Goal: Navigation & Orientation: Find specific page/section

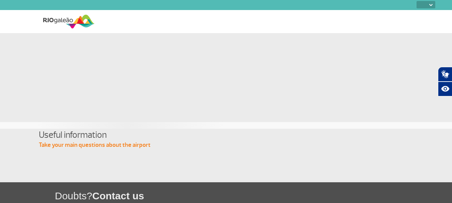
select select
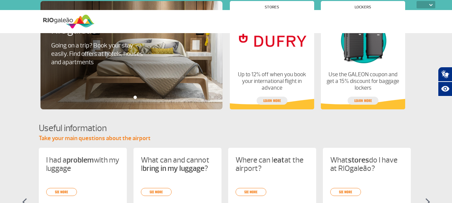
select select
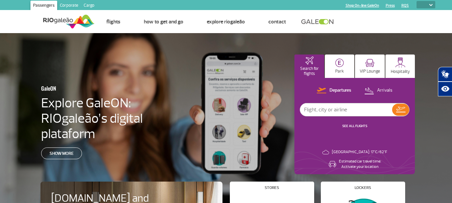
click at [134, 143] on div "GaleON Explore GaleON: RIOgaleão’s digital plataform Show more Search for fligh…" at bounding box center [226, 123] width 452 height 181
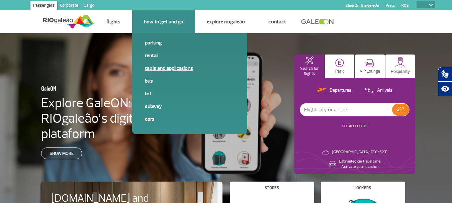
click at [161, 69] on link "Taxis and applications" at bounding box center [190, 68] width 90 height 7
